Goal: Check status: Check status

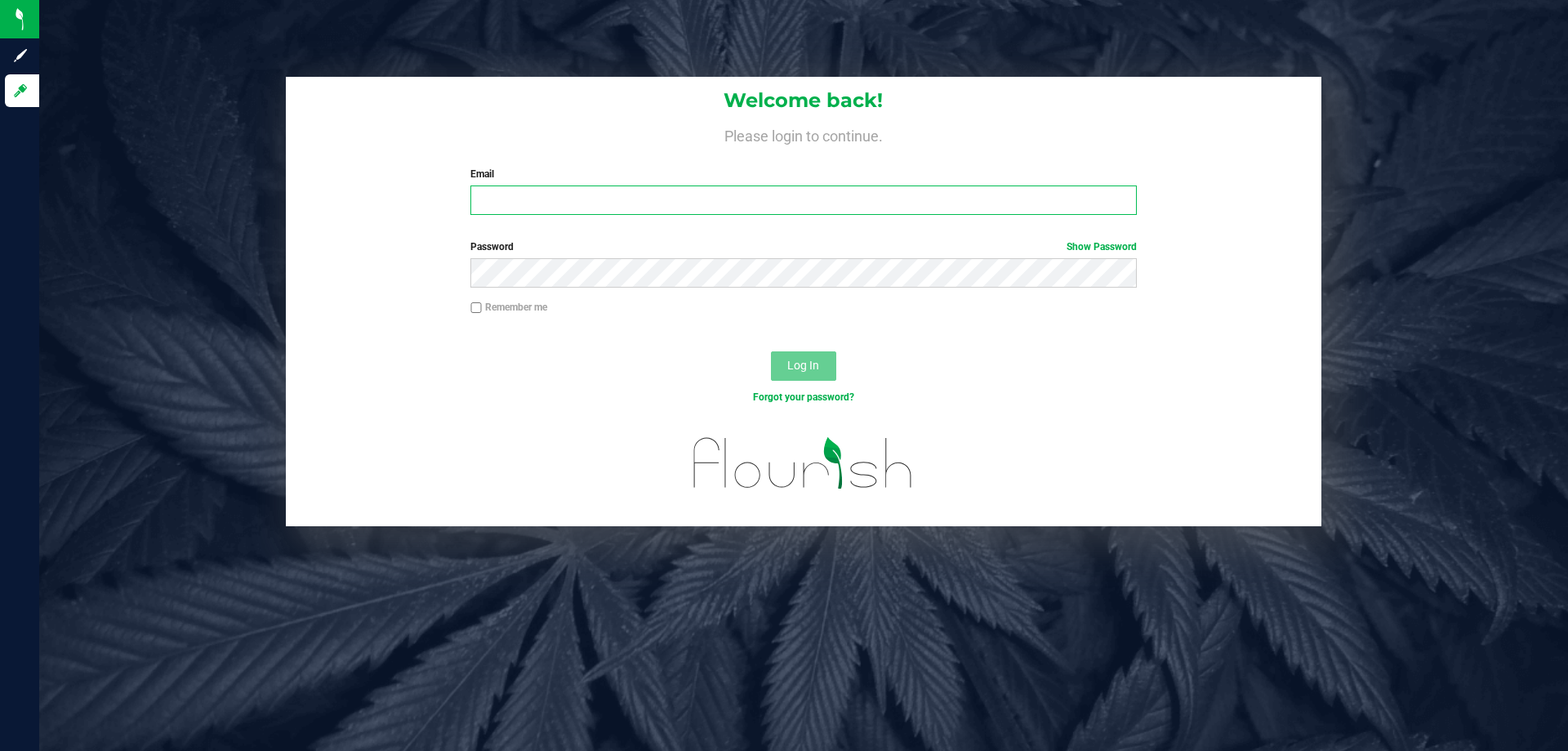
click at [558, 206] on input "Email" at bounding box center [803, 199] width 666 height 29
type input "[EMAIL_ADDRESS][DOMAIN_NAME]"
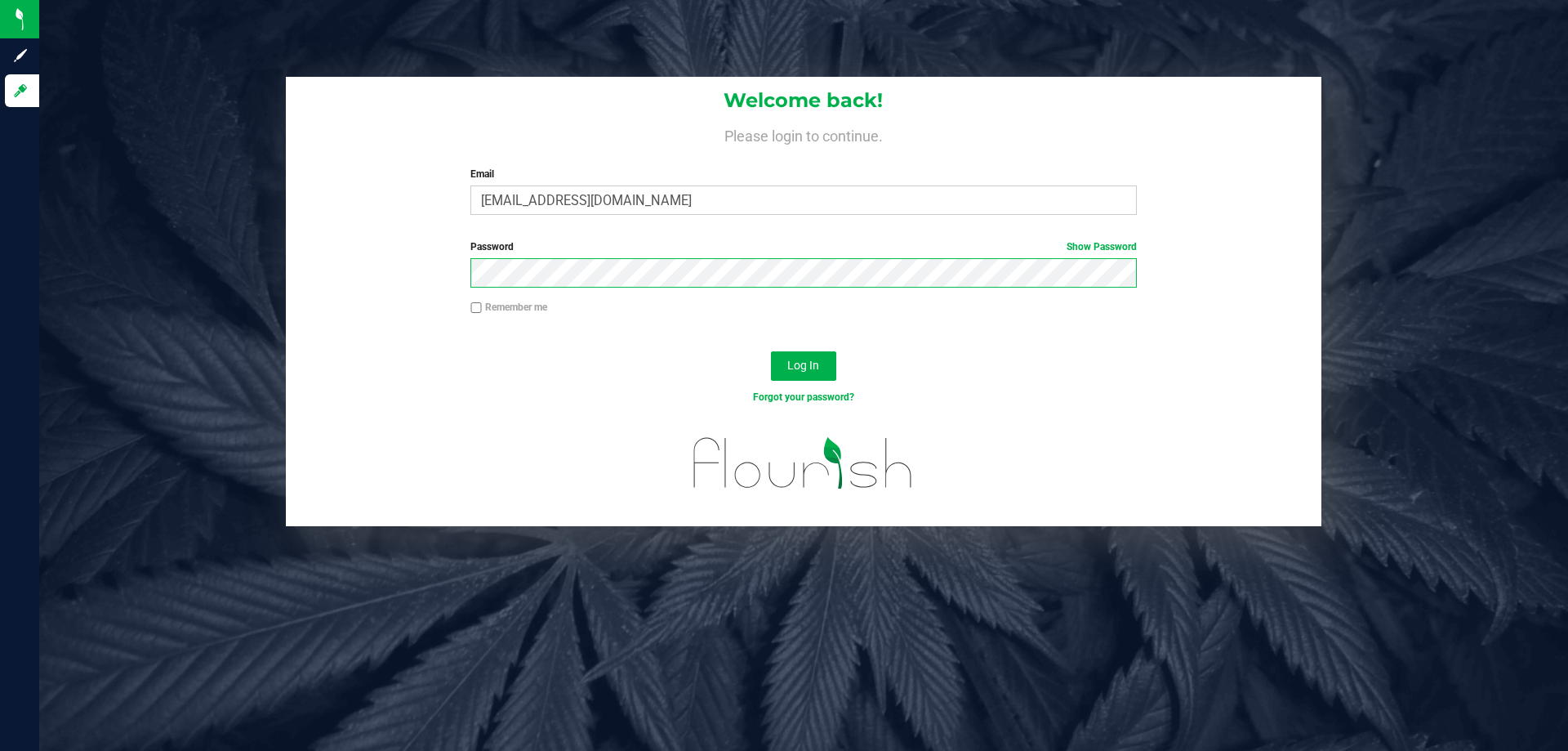
click at [771, 352] on button "Log In" at bounding box center [804, 366] width 66 height 29
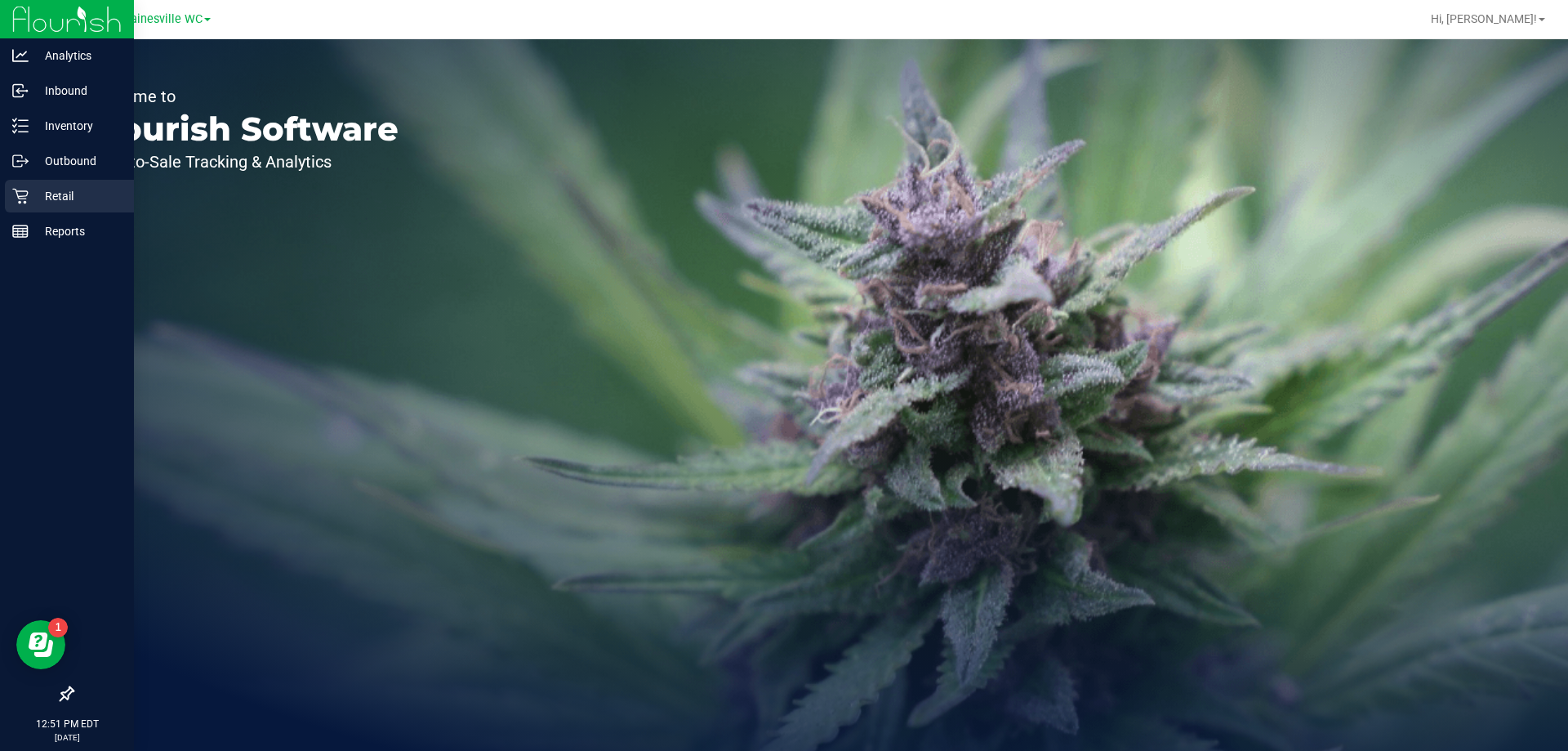
click at [92, 196] on p "Retail" at bounding box center [77, 195] width 98 height 19
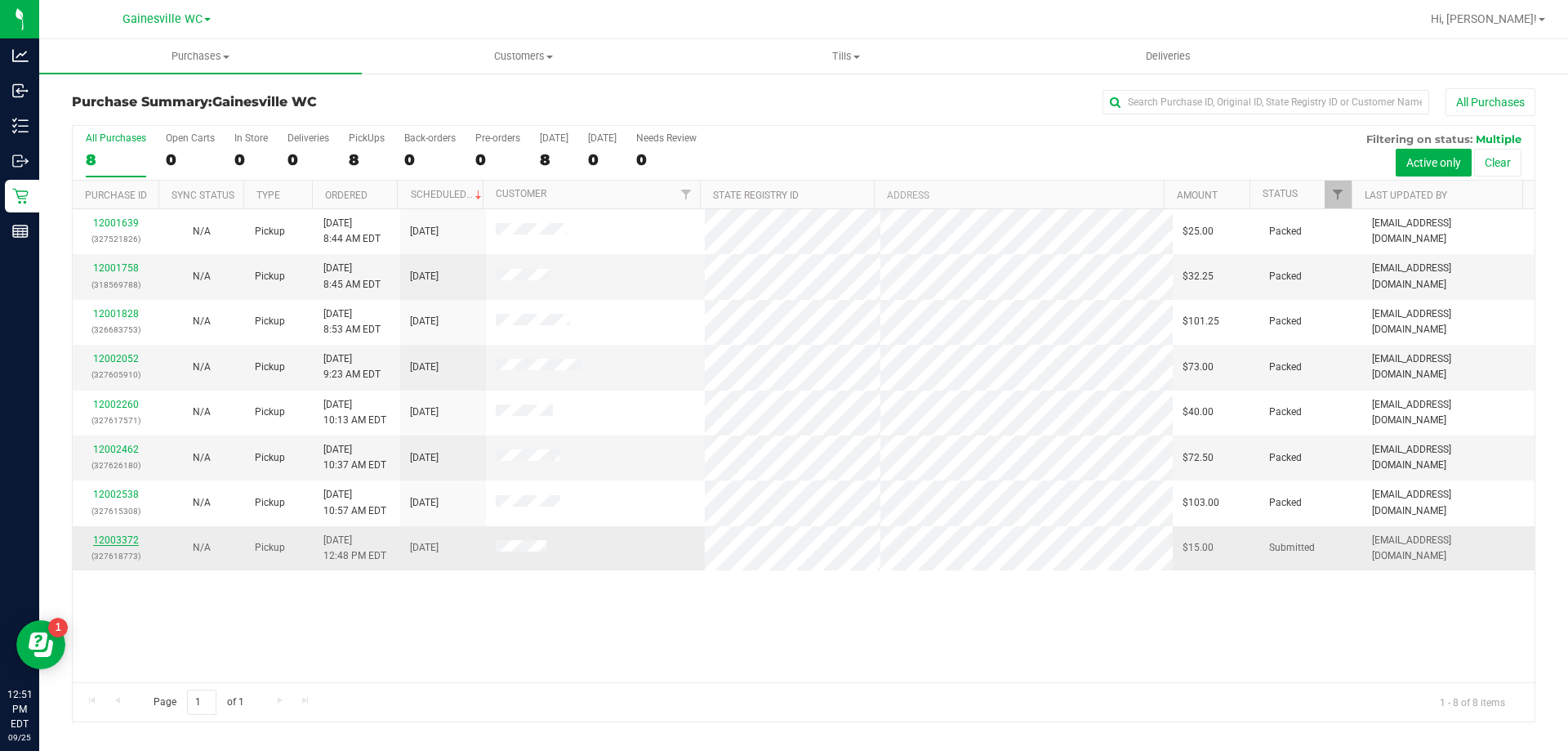
click at [119, 539] on link "12003372" at bounding box center [116, 540] width 45 height 12
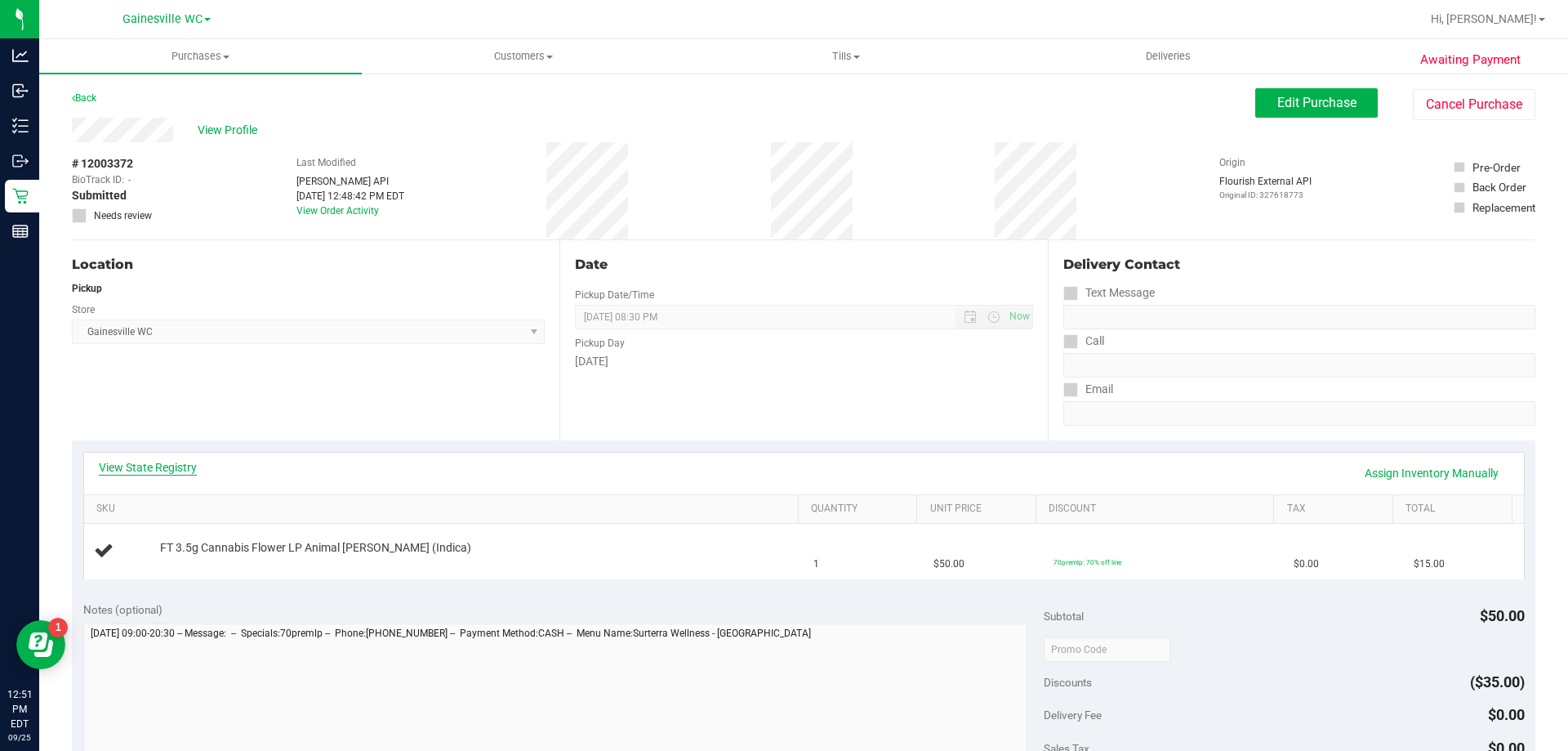
click at [135, 474] on link "View State Registry" at bounding box center [148, 467] width 98 height 16
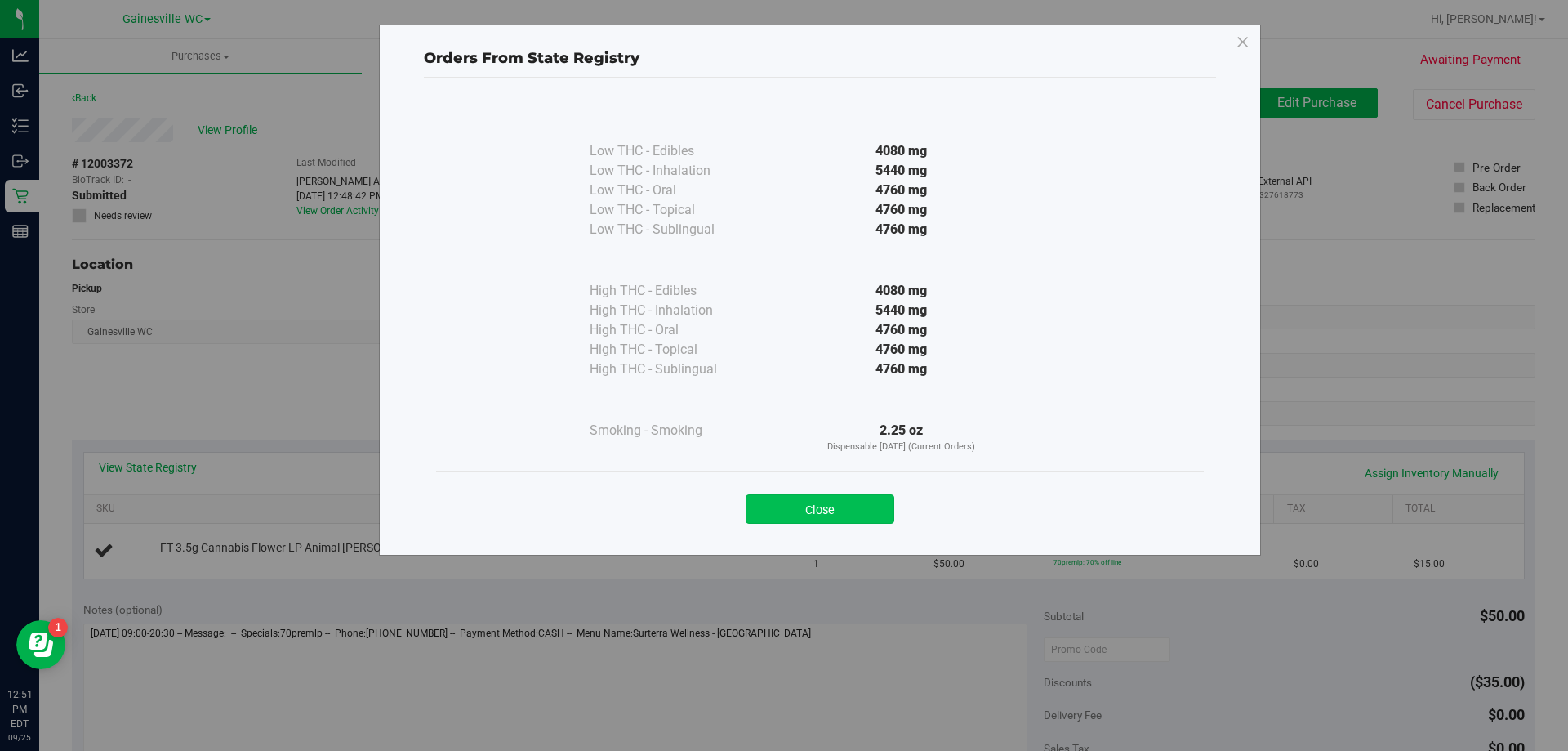
click at [857, 513] on button "Close" at bounding box center [820, 509] width 149 height 29
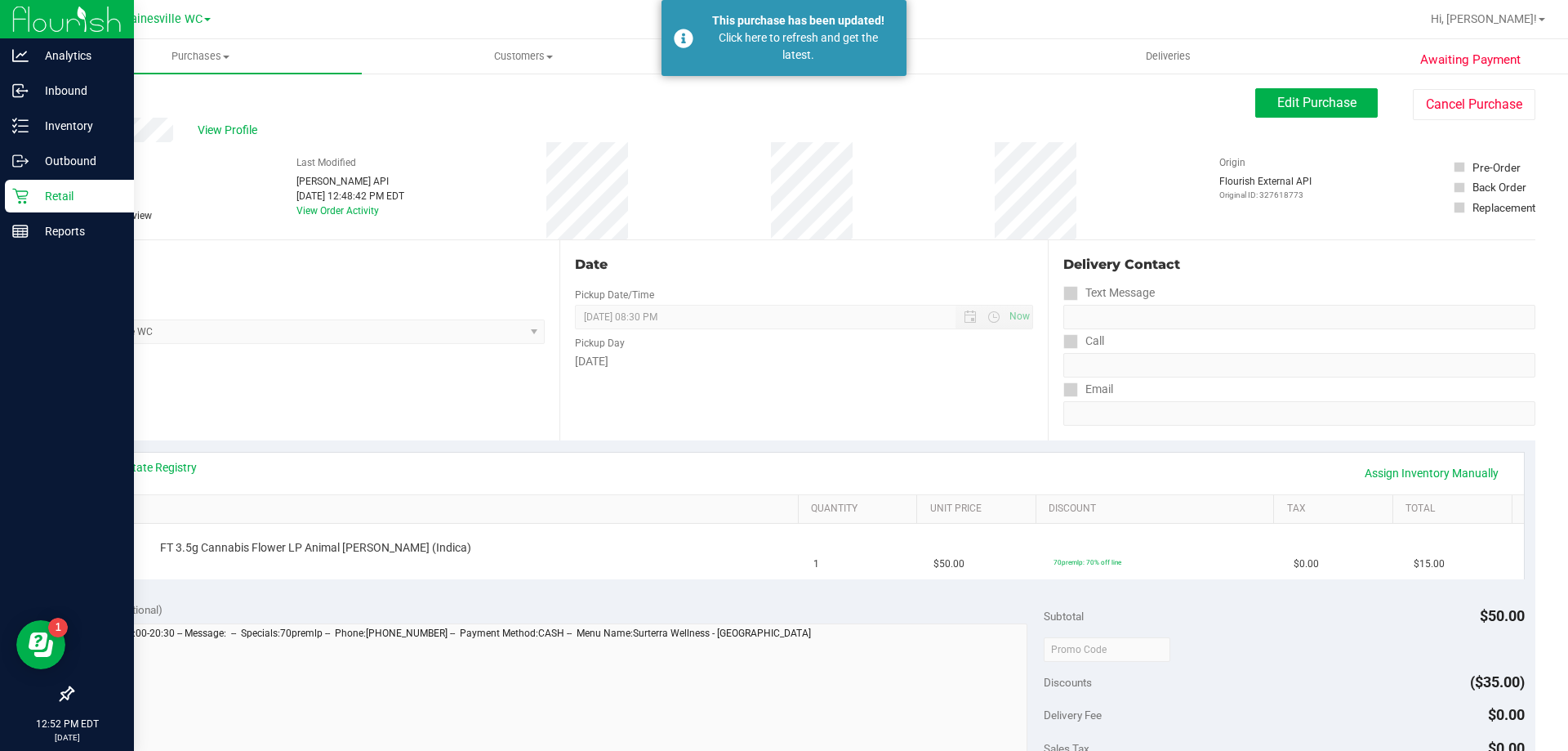
click at [79, 193] on p "Retail" at bounding box center [77, 195] width 98 height 19
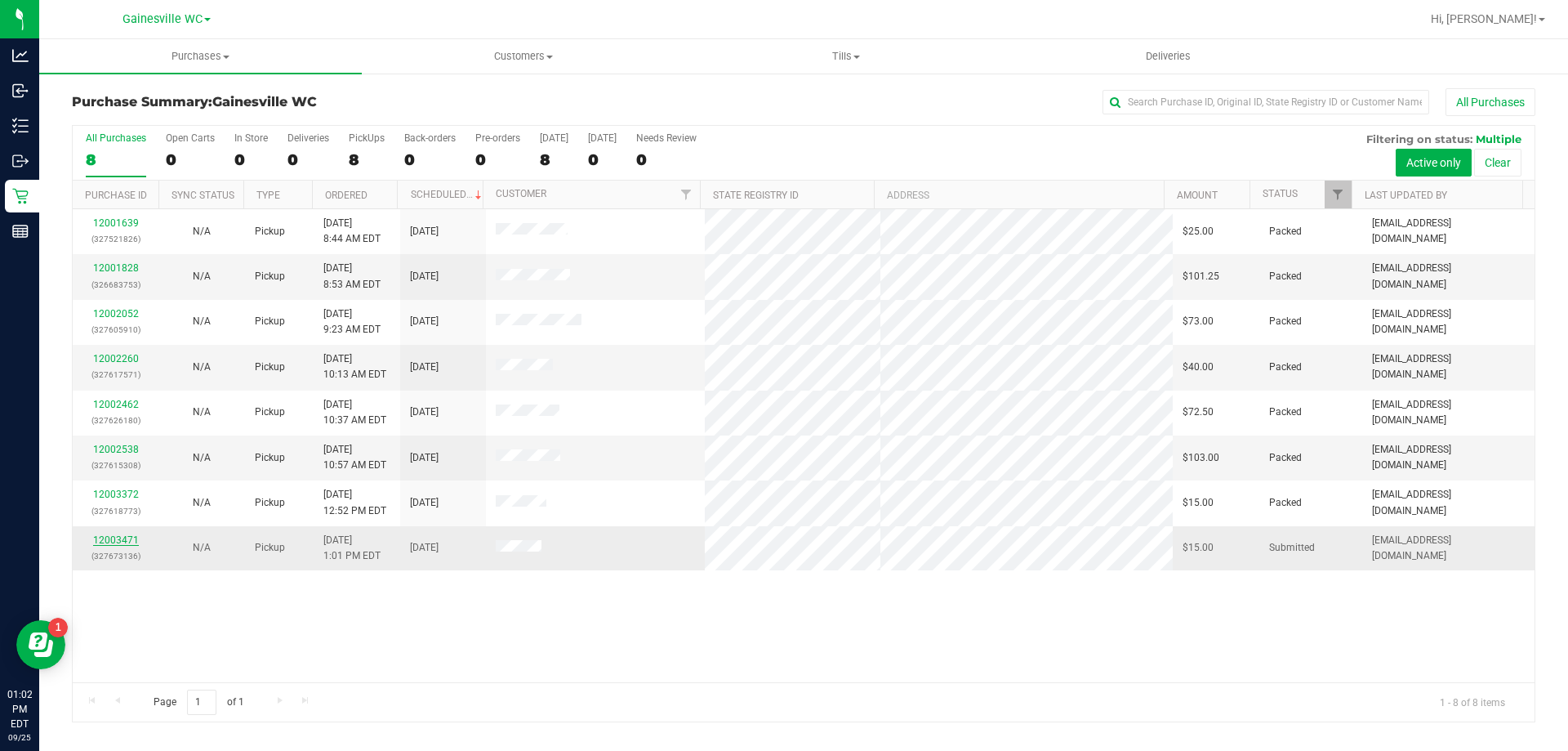
click at [112, 536] on link "12003471" at bounding box center [116, 540] width 45 height 12
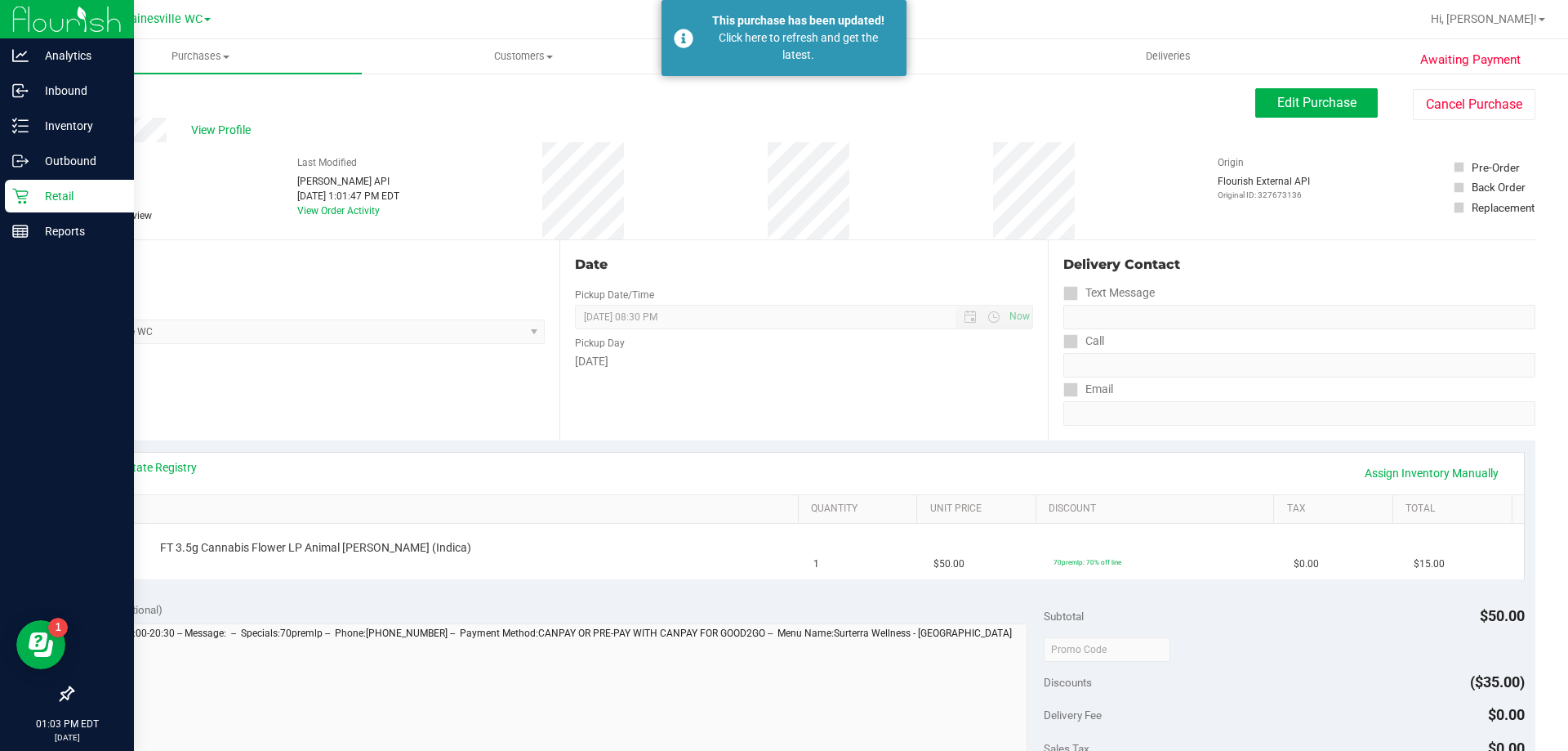
click at [28, 206] on div "Retail" at bounding box center [69, 196] width 129 height 33
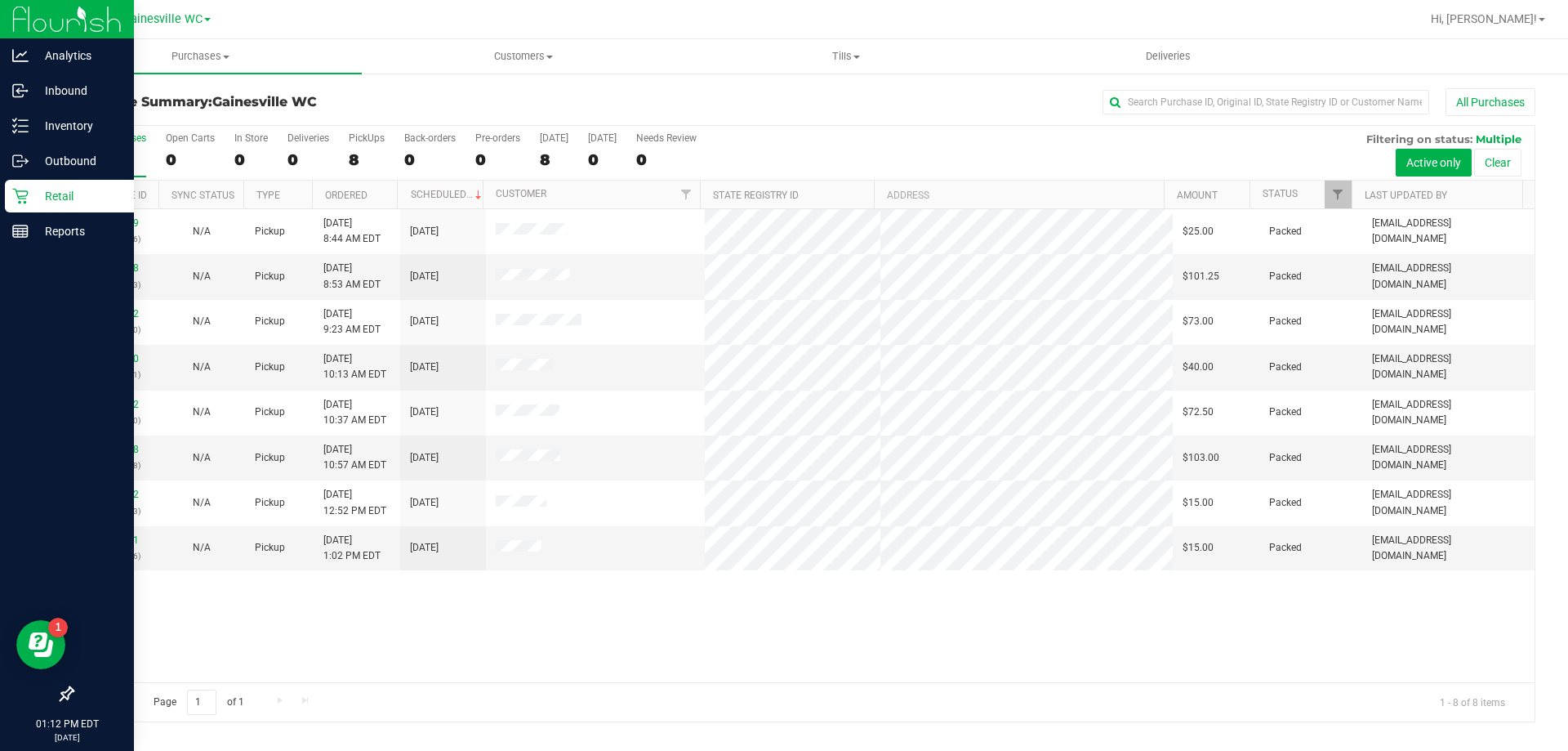
click at [27, 202] on icon at bounding box center [20, 195] width 16 height 16
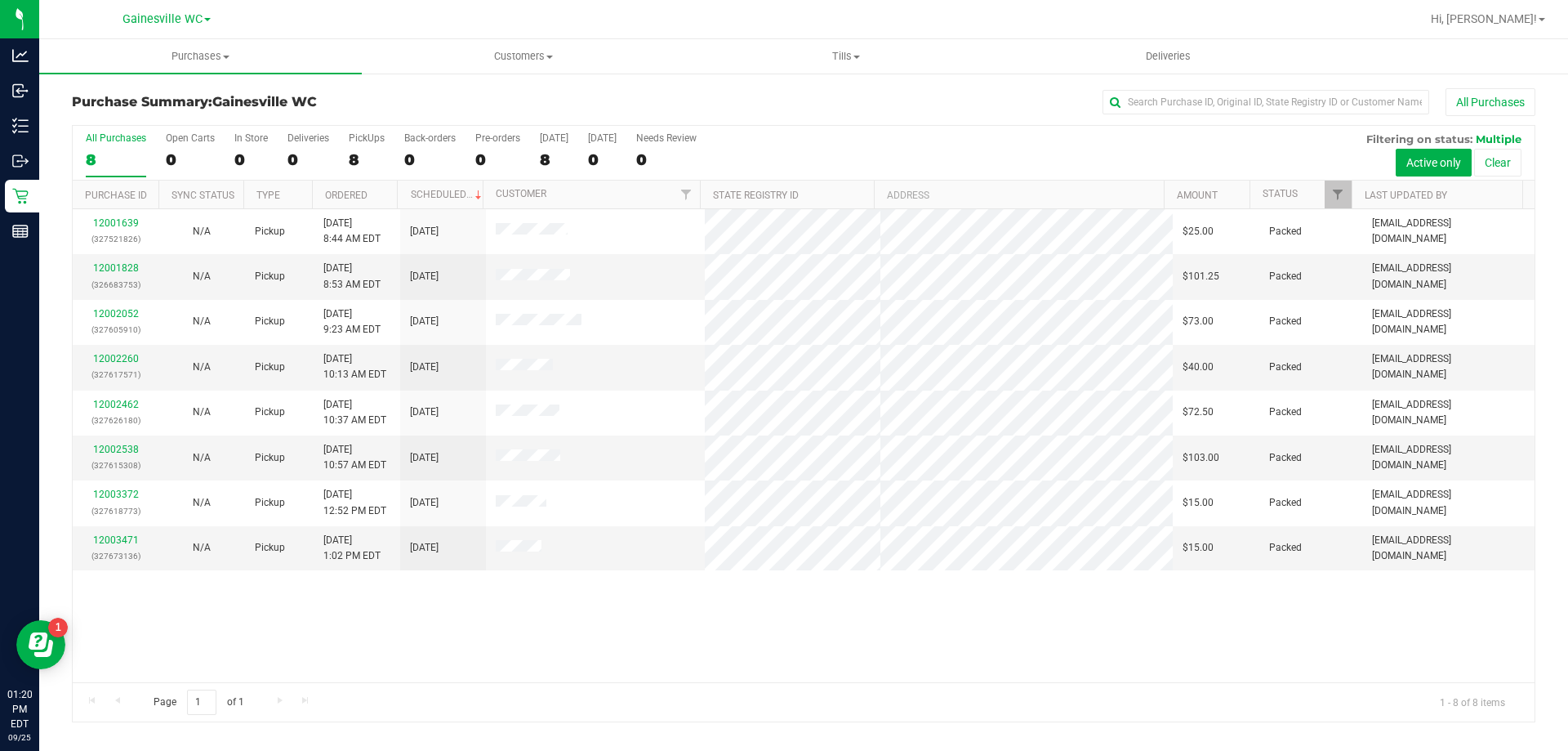
click at [124, 153] on div "8" at bounding box center [116, 160] width 61 height 19
click at [0, 0] on input "All Purchases 8" at bounding box center [0, 0] width 0 height 0
